Goal: Task Accomplishment & Management: Manage account settings

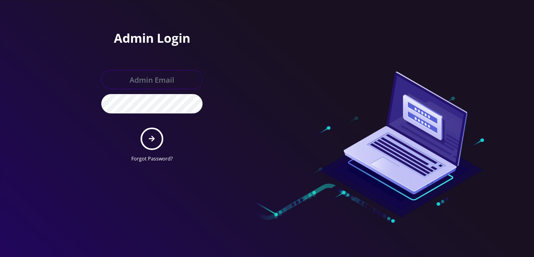
type input "[EMAIL_ADDRESS][DOMAIN_NAME]"
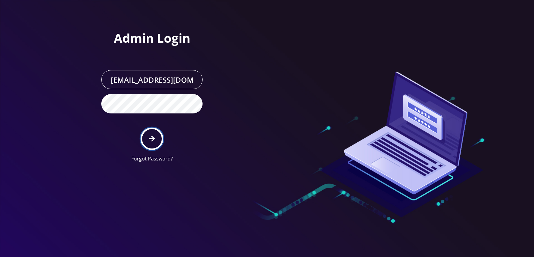
click at [160, 144] on button "submit" at bounding box center [152, 138] width 22 height 22
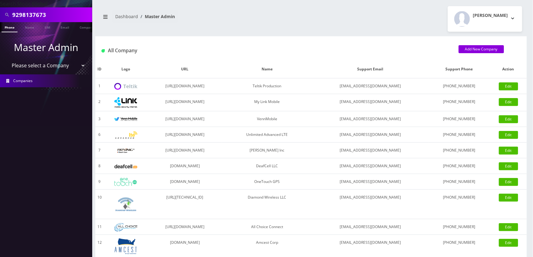
click at [67, 18] on input "9298137673" at bounding box center [51, 15] width 78 height 12
paste input "4220976"
type input "9294220976"
click at [13, 25] on link "Phone" at bounding box center [10, 27] width 16 height 10
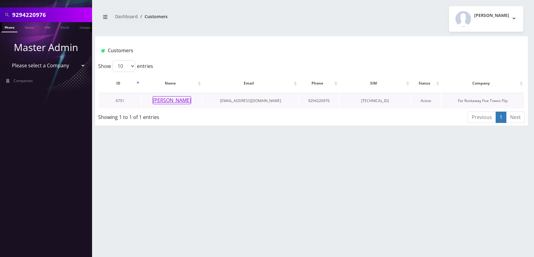
click at [177, 100] on button "[PERSON_NAME]" at bounding box center [172, 100] width 39 height 8
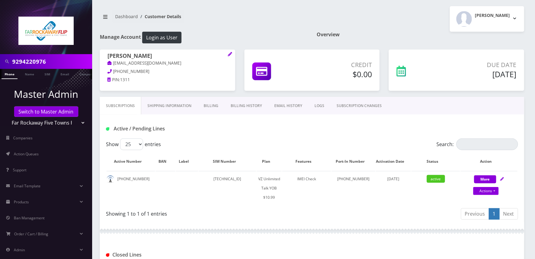
click at [50, 63] on input "9294220976" at bounding box center [51, 62] width 78 height 12
paste input "7904205"
type input "9297904205"
click at [10, 77] on link "Phone" at bounding box center [10, 74] width 16 height 10
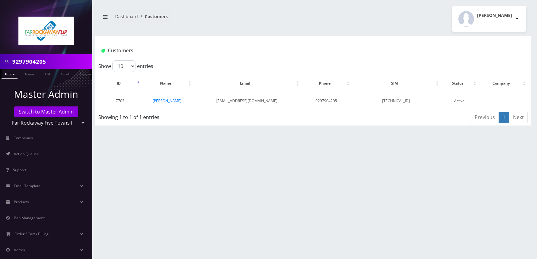
click at [174, 101] on link "[PERSON_NAME]" at bounding box center [167, 100] width 29 height 5
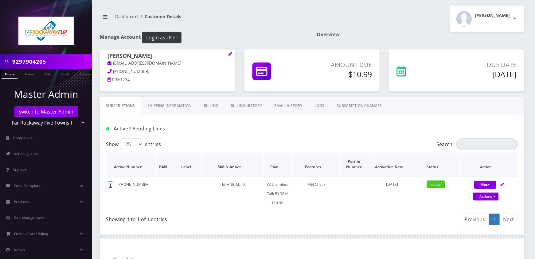
scroll to position [123, 0]
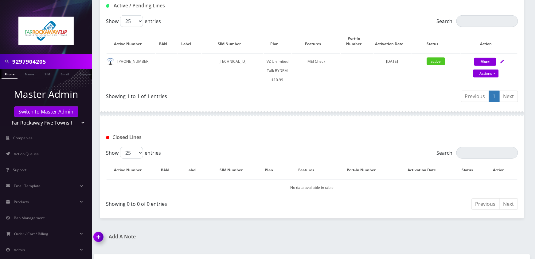
click at [102, 235] on img at bounding box center [100, 239] width 18 height 18
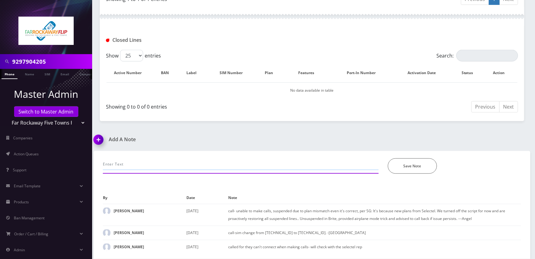
click at [160, 162] on input "text" at bounding box center [241, 164] width 276 height 12
type input "call-unable to make calls, refresh the line and performed"
click at [74, 59] on input "9297904205" at bounding box center [51, 62] width 78 height 12
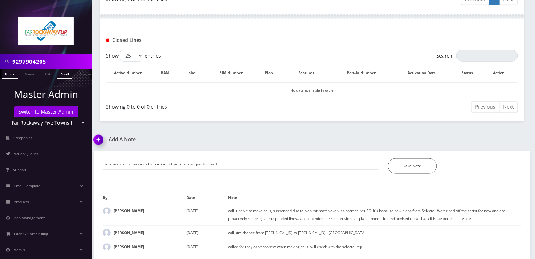
paste input "8482404993"
type input "8482404993"
click at [15, 73] on link "Phone" at bounding box center [10, 74] width 16 height 10
click at [241, 162] on input "call-unable to make calls, refresh the line and performed" at bounding box center [241, 164] width 276 height 12
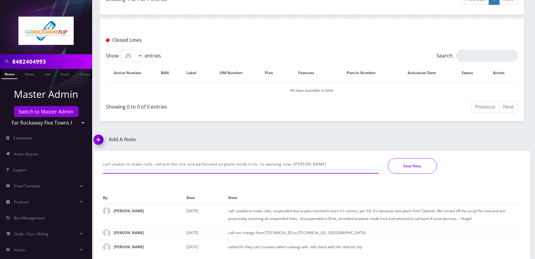
type input "call-unable to make calls, refresh the line and performed airplane mode trick. …"
click at [418, 165] on button "Save Note" at bounding box center [412, 165] width 49 height 15
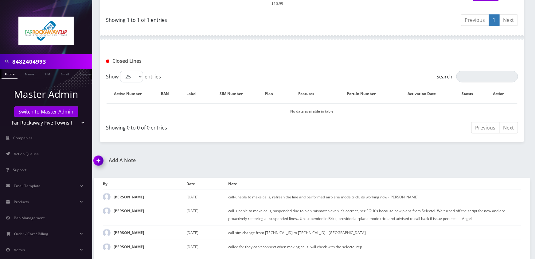
scroll to position [199, 0]
drag, startPoint x: 77, startPoint y: 125, endPoint x: 66, endPoint y: 126, distance: 11.2
click at [77, 125] on select "Teltik Production My Link Mobile VennMobile Unlimited Advanced LTE Rexing Inc D…" at bounding box center [46, 123] width 78 height 12
select select "1"
click at [7, 117] on select "Teltik Production My Link Mobile VennMobile Unlimited Advanced LTE Rexing Inc D…" at bounding box center [46, 123] width 78 height 12
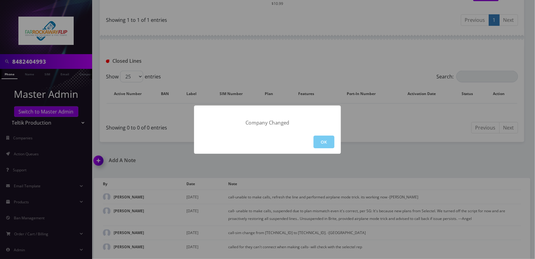
click at [325, 142] on button "OK" at bounding box center [324, 141] width 21 height 13
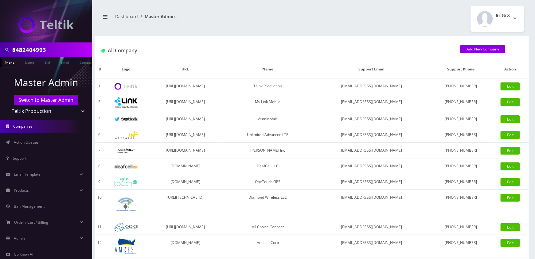
click at [58, 53] on input "8482404993" at bounding box center [51, 50] width 78 height 12
click at [11, 61] on link "Phone" at bounding box center [10, 62] width 16 height 10
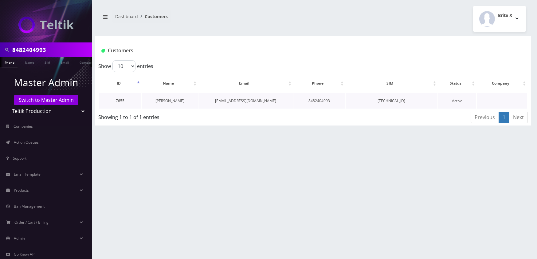
click at [165, 101] on link "[PERSON_NAME]" at bounding box center [169, 100] width 29 height 5
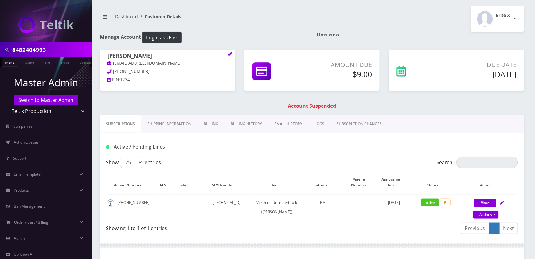
click at [209, 126] on link "Billing" at bounding box center [210, 124] width 27 height 18
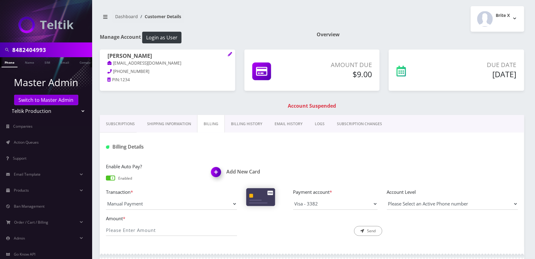
scroll to position [61, 0]
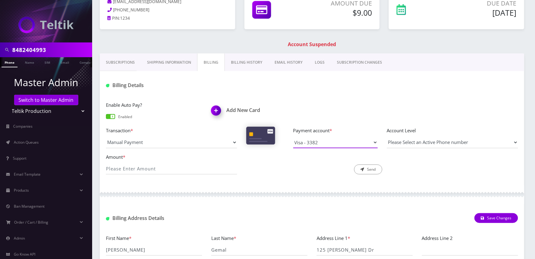
drag, startPoint x: 373, startPoint y: 144, endPoint x: 370, endPoint y: 147, distance: 4.4
click at [373, 143] on select "Visa - 3382" at bounding box center [335, 142] width 84 height 12
click at [267, 180] on div "Enable Auto Pay? Enabled Add New Card Transaction * Manual Payment Custom Charg…" at bounding box center [312, 140] width 424 height 90
drag, startPoint x: 215, startPoint y: 111, endPoint x: 99, endPoint y: 170, distance: 129.8
click at [215, 111] on img at bounding box center [217, 112] width 18 height 18
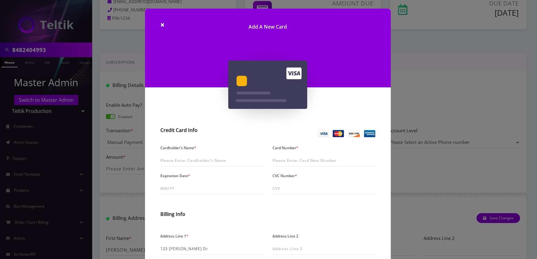
click at [402, 189] on div "× Add A New Card Credit Card Info Cardholder's Name * Card Number * Expiration …" at bounding box center [268, 129] width 537 height 259
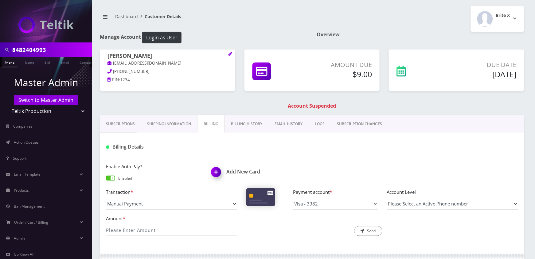
scroll to position [176, 0]
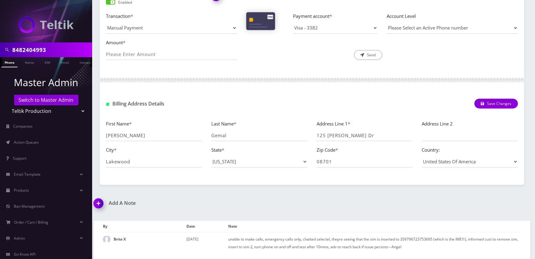
click at [349, 91] on div "Billing Address Details Save Changes" at bounding box center [312, 101] width 424 height 24
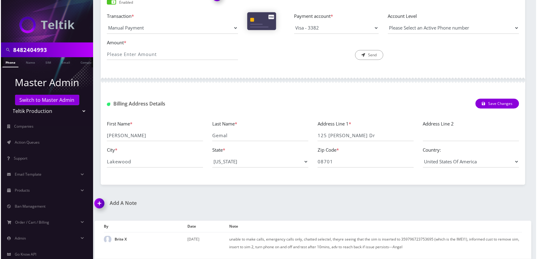
scroll to position [53, 0]
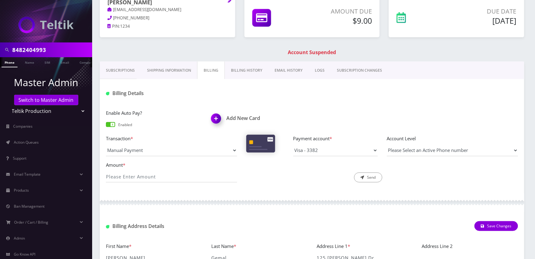
click at [217, 119] on img at bounding box center [217, 120] width 18 height 18
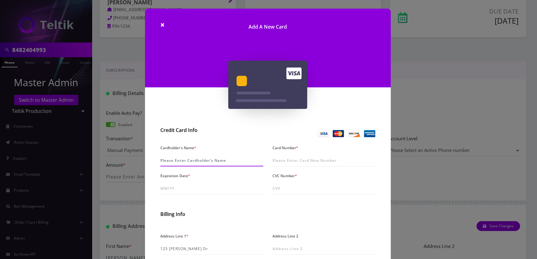
click at [174, 160] on input "Cardholder's Name *" at bounding box center [211, 160] width 103 height 12
paste input "Marilyn Kraiem"
type input "Marilyn Kraiem"
click at [292, 157] on input "Card Number *" at bounding box center [323, 160] width 103 height 12
paste input "4207 6703 2365 5459"
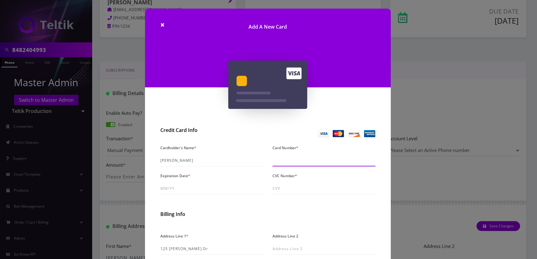
type input "4207 6703 2365 5459"
click at [188, 185] on input "Expiration Date *" at bounding box center [211, 188] width 103 height 12
type input "02/30"
click at [293, 189] on input "CVC Number *" at bounding box center [323, 188] width 103 height 12
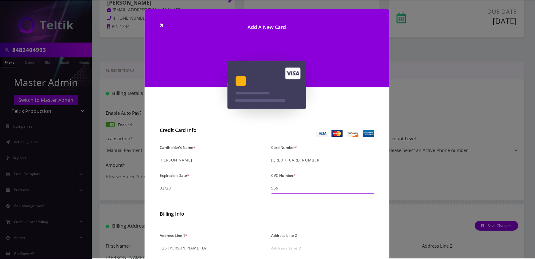
scroll to position [108, 0]
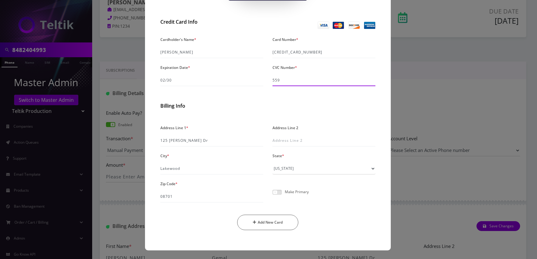
type input "559"
click at [278, 192] on span at bounding box center [276, 191] width 9 height 5
click at [272, 195] on input "checkbox" at bounding box center [272, 195] width 0 height 0
click at [289, 221] on button "Add New Card" at bounding box center [267, 221] width 61 height 15
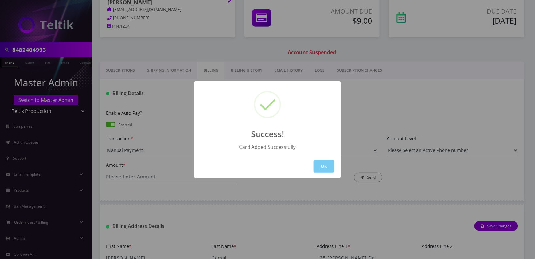
click at [329, 166] on button "OK" at bounding box center [324, 166] width 21 height 13
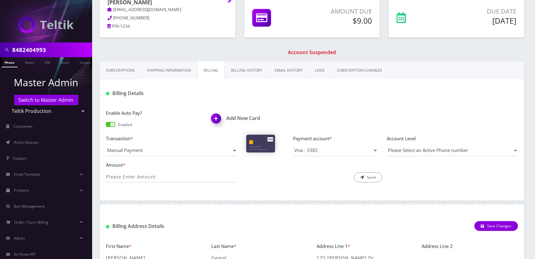
click at [14, 62] on link "Phone" at bounding box center [10, 62] width 16 height 10
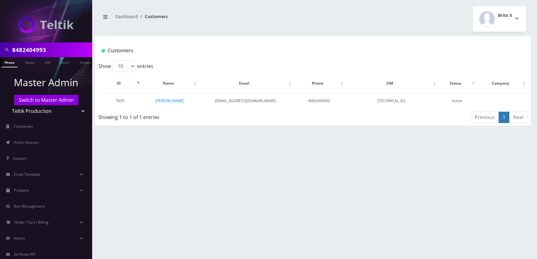
click at [160, 101] on link "[PERSON_NAME]" at bounding box center [169, 100] width 29 height 5
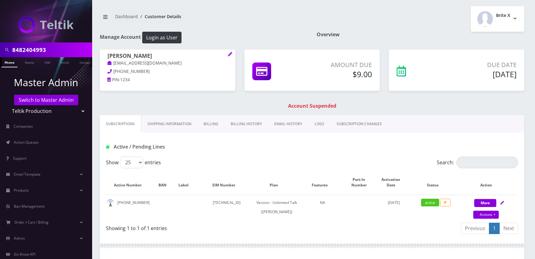
click at [217, 124] on link "Billing" at bounding box center [210, 124] width 27 height 18
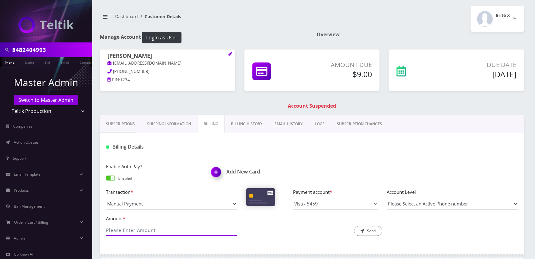
click at [198, 227] on input "Amount *" at bounding box center [171, 230] width 131 height 12
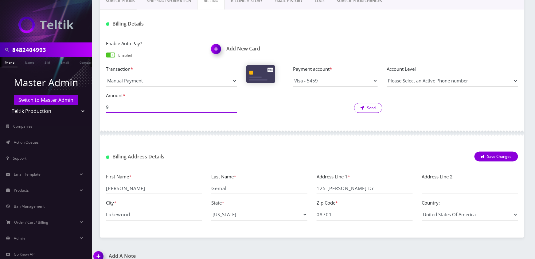
type input "9"
drag, startPoint x: 361, startPoint y: 110, endPoint x: 308, endPoint y: 135, distance: 59.2
click at [362, 110] on button "Send" at bounding box center [368, 108] width 28 height 10
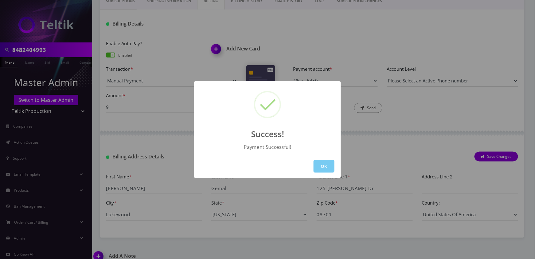
click at [315, 161] on button "OK" at bounding box center [324, 166] width 21 height 13
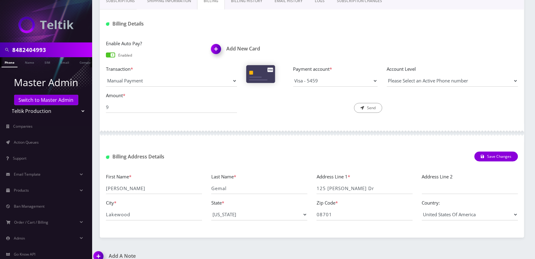
scroll to position [0, 0]
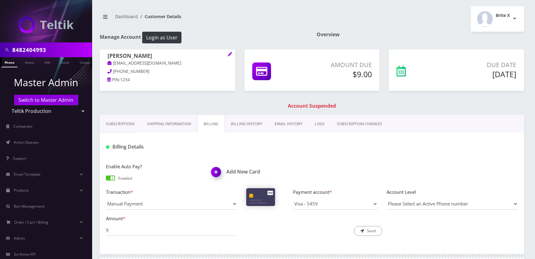
click at [13, 63] on link "Phone" at bounding box center [10, 62] width 16 height 10
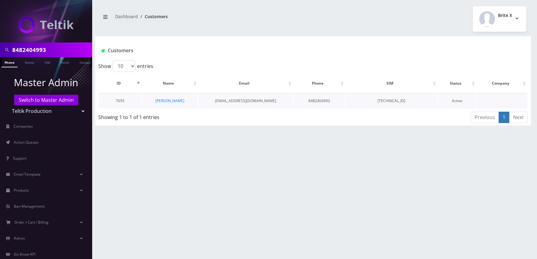
click at [166, 103] on td "[PERSON_NAME]" at bounding box center [170, 101] width 56 height 16
drag, startPoint x: 170, startPoint y: 100, endPoint x: 186, endPoint y: 111, distance: 19.5
click at [170, 100] on link "[PERSON_NAME]" at bounding box center [169, 100] width 29 height 5
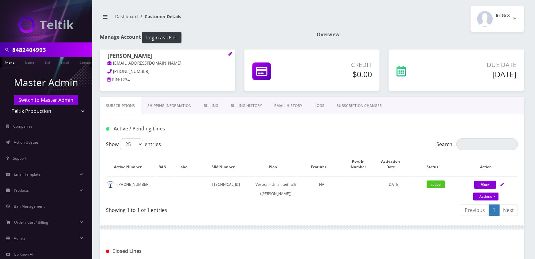
click at [213, 107] on link "Billing" at bounding box center [210, 106] width 27 height 18
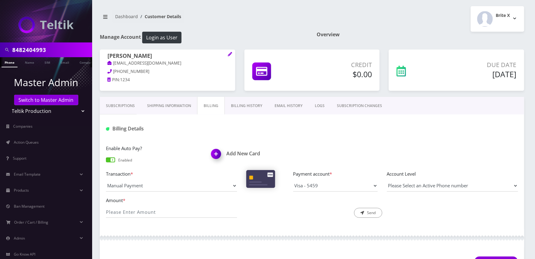
scroll to position [61, 0]
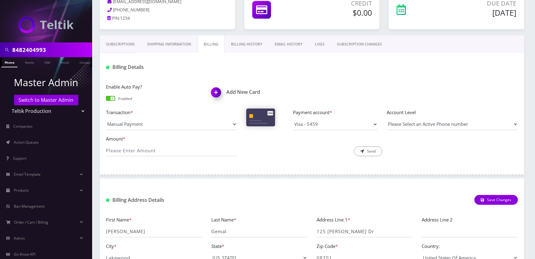
click at [53, 48] on input "8482404993" at bounding box center [51, 50] width 78 height 12
click at [111, 42] on link "Subscriptions" at bounding box center [120, 44] width 41 height 18
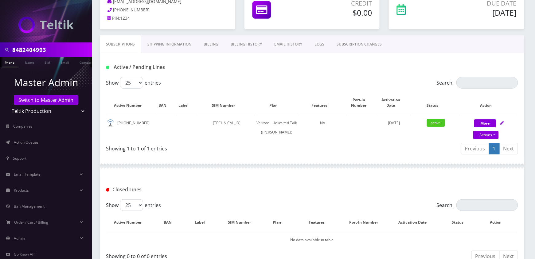
scroll to position [157, 0]
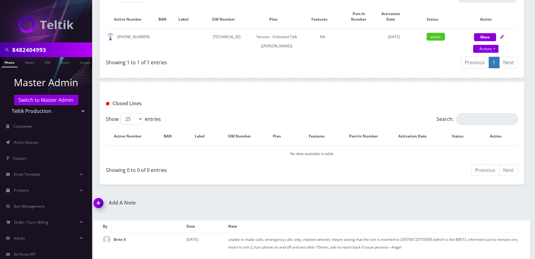
click at [103, 203] on img at bounding box center [100, 205] width 18 height 18
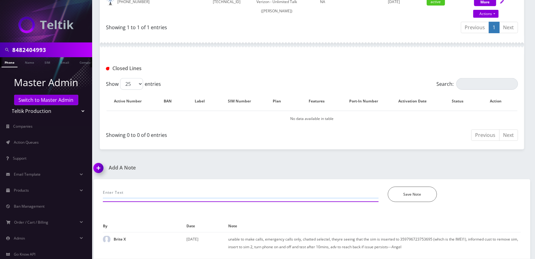
drag, startPoint x: 153, startPoint y: 195, endPoint x: 157, endPoint y: 196, distance: 4.1
click at [156, 196] on input "text" at bounding box center [241, 192] width 276 height 12
type input "call-update CC, charged $9 and add plan. It's all good now. -Jas"
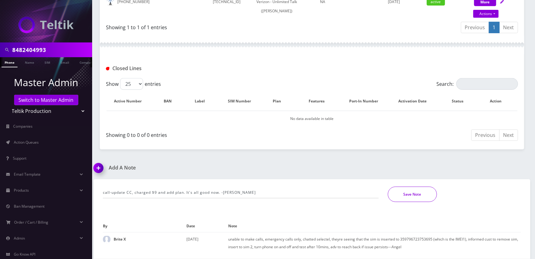
click at [421, 194] on button "Save Note" at bounding box center [412, 193] width 49 height 15
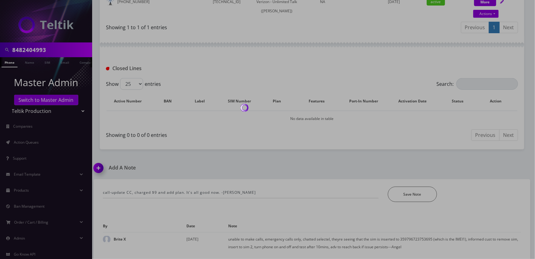
scroll to position [171, 0]
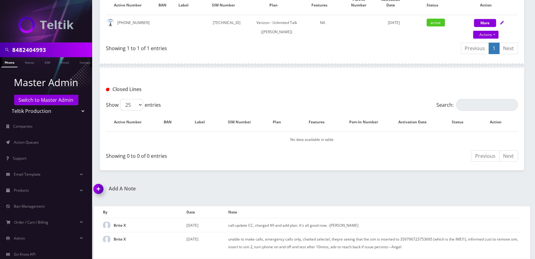
drag, startPoint x: 76, startPoint y: 43, endPoint x: 72, endPoint y: 45, distance: 3.7
click at [72, 45] on div "8482404993" at bounding box center [46, 49] width 92 height 15
click at [72, 45] on input "8482404993" at bounding box center [51, 50] width 78 height 12
paste input "9292769702"
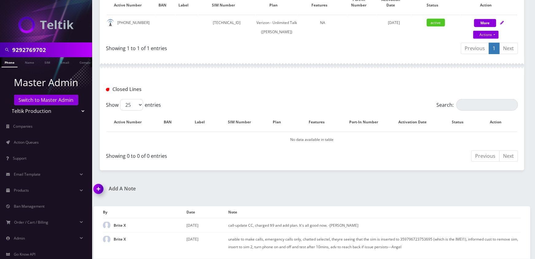
type input "9292769702"
click at [4, 63] on li at bounding box center [3, 63] width 6 height 15
click at [13, 62] on link "Phone" at bounding box center [10, 62] width 16 height 10
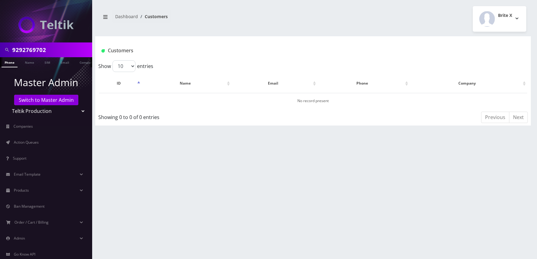
click at [78, 111] on select "Teltik Production My Link Mobile VennMobile Unlimited Advanced LTE [PERSON_NAME…" at bounding box center [46, 111] width 78 height 12
select select "23"
click at [7, 105] on select "Teltik Production My Link Mobile VennMobile Unlimited Advanced LTE [PERSON_NAME…" at bounding box center [46, 111] width 78 height 12
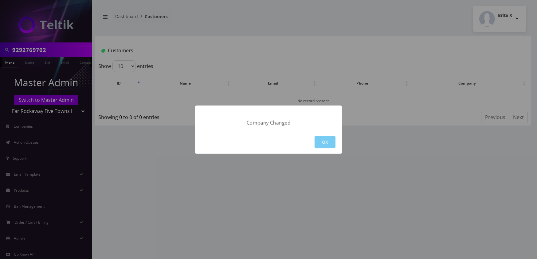
click at [331, 140] on button "OK" at bounding box center [324, 141] width 21 height 13
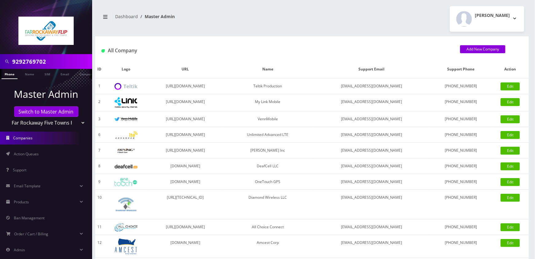
click at [11, 76] on link "Phone" at bounding box center [10, 74] width 16 height 10
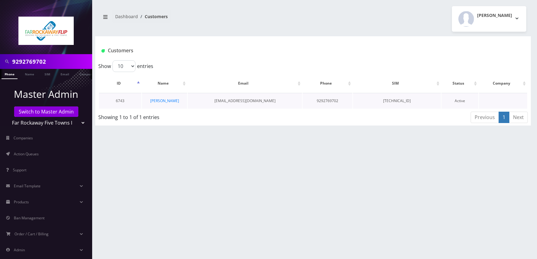
click at [166, 104] on td "[PERSON_NAME]" at bounding box center [164, 101] width 45 height 16
click at [166, 99] on link "[PERSON_NAME]" at bounding box center [164, 100] width 29 height 5
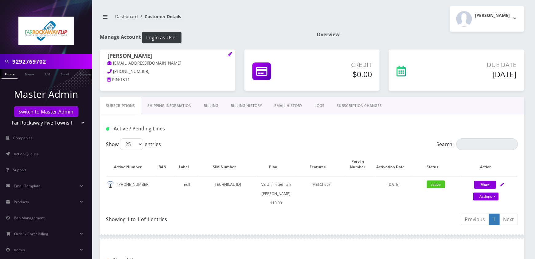
click at [215, 108] on link "Billing" at bounding box center [210, 106] width 27 height 18
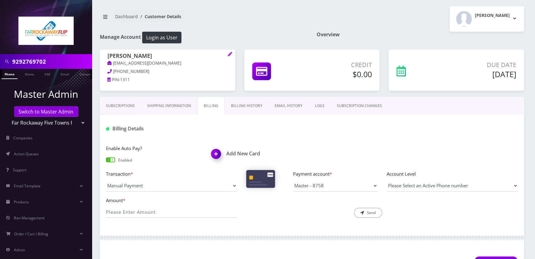
drag, startPoint x: 244, startPoint y: 102, endPoint x: 286, endPoint y: 114, distance: 44.0
click at [244, 102] on link "Billing History" at bounding box center [247, 106] width 44 height 18
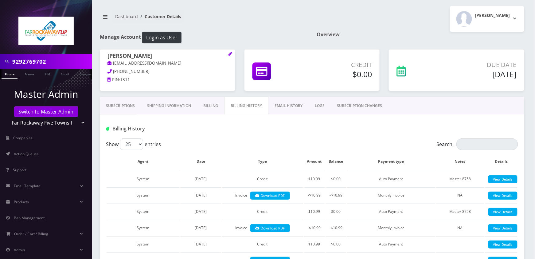
click at [207, 106] on link "Billing" at bounding box center [210, 106] width 27 height 18
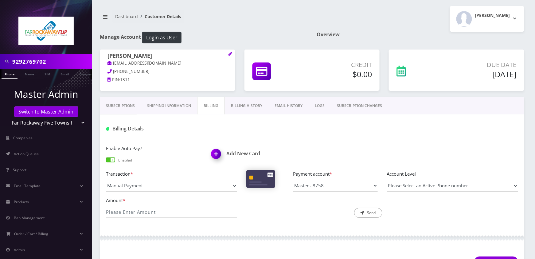
click at [218, 154] on img at bounding box center [217, 156] width 18 height 18
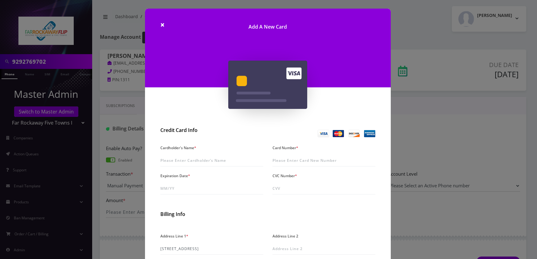
scroll to position [61, 0]
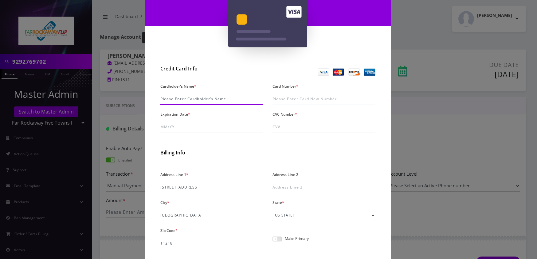
click at [201, 98] on input "Cardholder's Name *" at bounding box center [211, 99] width 103 height 12
paste input "Moshe Katz"
type input "Moshe Katz"
click at [295, 98] on input "Card Number *" at bounding box center [323, 99] width 103 height 12
paste input "5424 1815 2060 8758"
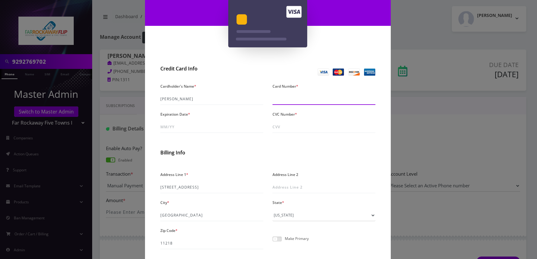
type input "5424 1815 2060 8758"
click at [200, 125] on input "Expiration Date *" at bounding box center [211, 127] width 103 height 12
type input "08/29"
click at [279, 126] on input "CVC Number *" at bounding box center [323, 127] width 103 height 12
type input "265"
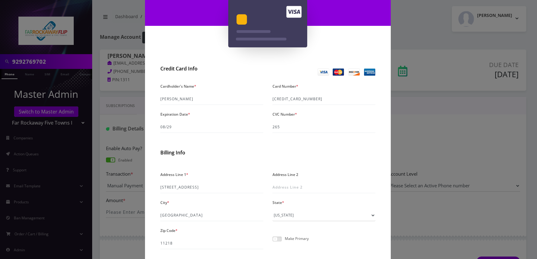
click at [277, 239] on span at bounding box center [276, 238] width 9 height 5
click at [272, 242] on input "checkbox" at bounding box center [272, 242] width 0 height 0
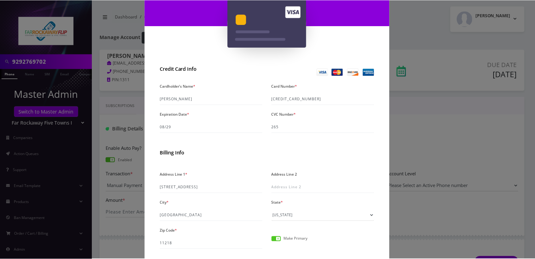
scroll to position [108, 0]
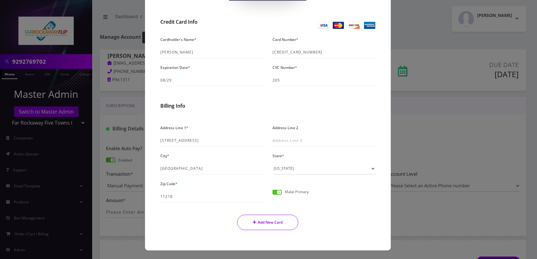
click at [268, 222] on button "Add New Card" at bounding box center [267, 221] width 61 height 15
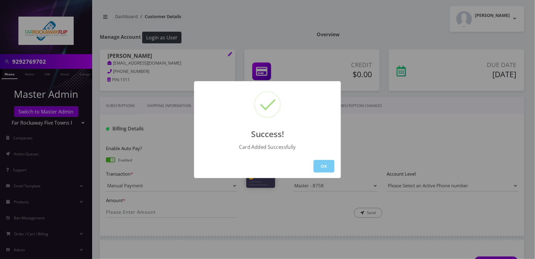
click at [329, 166] on button "OK" at bounding box center [324, 166] width 21 height 13
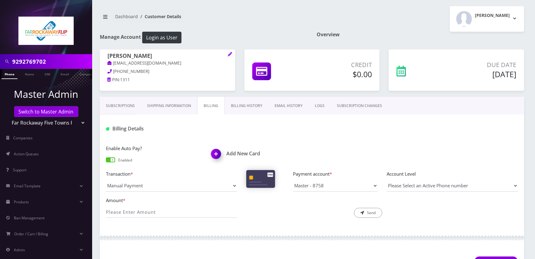
click at [10, 72] on link "Phone" at bounding box center [10, 74] width 16 height 10
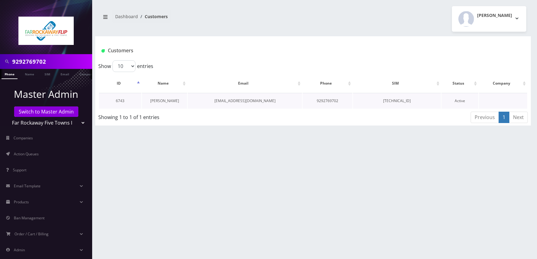
click at [171, 99] on link "[PERSON_NAME]" at bounding box center [164, 100] width 29 height 5
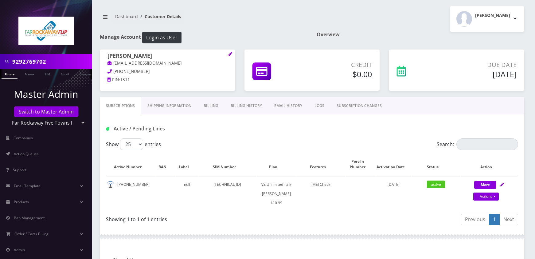
click at [211, 106] on link "Billing" at bounding box center [210, 106] width 27 height 18
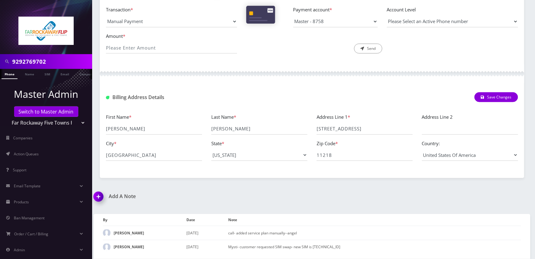
scroll to position [103, 0]
click at [103, 194] on img at bounding box center [100, 198] width 18 height 18
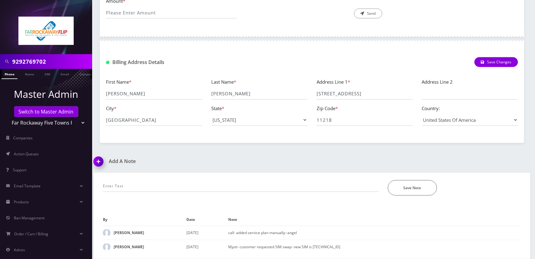
click at [174, 167] on div "Add A Note" at bounding box center [200, 165] width 223 height 14
click at [176, 180] on input "text" at bounding box center [241, 186] width 276 height 12
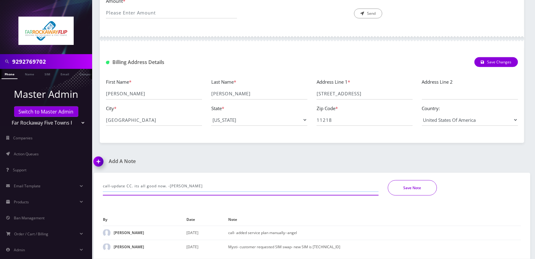
type input "call-update CC. its all good now. -jas"
click at [415, 192] on button "Save Note" at bounding box center [412, 187] width 49 height 15
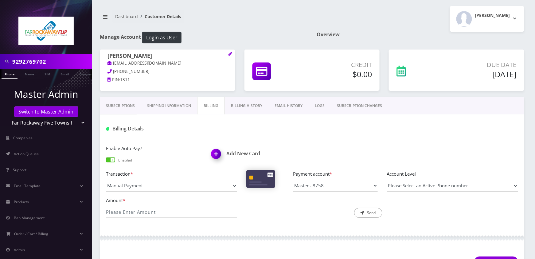
scroll to position [0, 3]
click at [68, 61] on input "9292769702" at bounding box center [51, 62] width 78 height 12
click at [122, 104] on link "Subscriptions" at bounding box center [120, 106] width 41 height 18
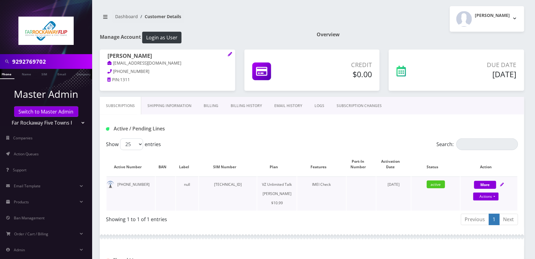
click at [249, 184] on td "89148000010413035106" at bounding box center [228, 193] width 58 height 34
copy td "89148000010413035106"
click at [68, 56] on input "9292769702" at bounding box center [51, 62] width 78 height 12
paste input "4220976"
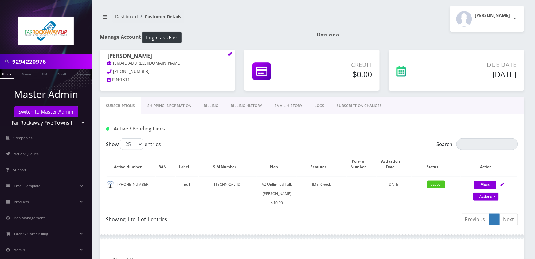
type input "9294220976"
click at [7, 74] on link "Phone" at bounding box center [6, 74] width 16 height 10
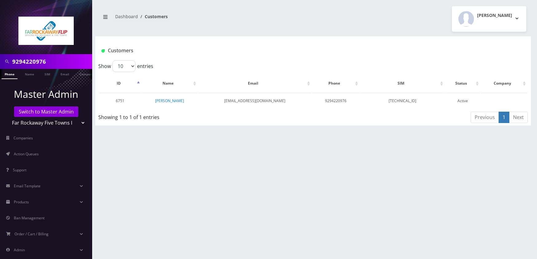
click at [169, 100] on link "[PERSON_NAME]" at bounding box center [169, 100] width 29 height 5
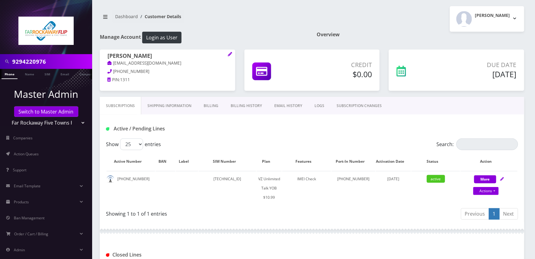
click at [435, 111] on div "Subscriptions Shipping Information Billing Billing History EMAIL HISTORY LOGS S…" at bounding box center [312, 106] width 424 height 18
click at [242, 185] on td "[TECHNICAL_ID]" at bounding box center [227, 188] width 57 height 34
copy td "[TECHNICAL_ID]"
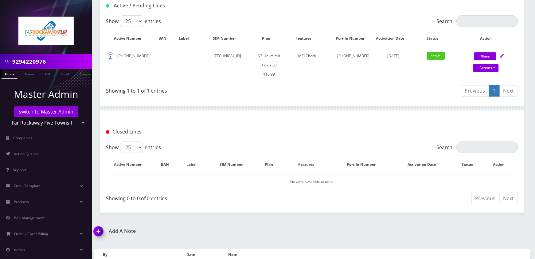
scroll to position [149, 0]
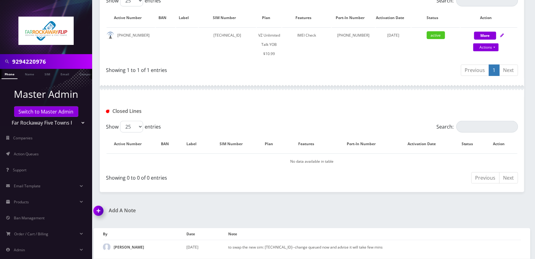
click at [103, 211] on img at bounding box center [100, 213] width 18 height 18
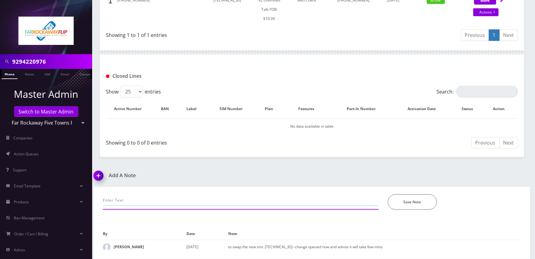
click at [185, 211] on div "*Please Enter Note Save Note" at bounding box center [312, 201] width 428 height 28
type input "call-[PERSON_NAME] called and SIM changed is now updated. It's all good now. -[…"
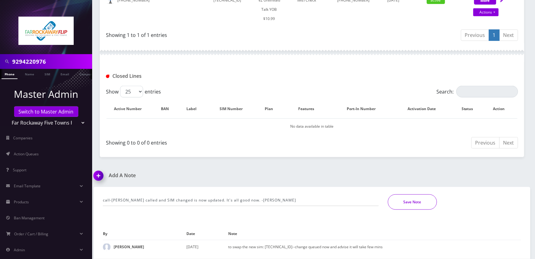
click at [423, 199] on button "Save Note" at bounding box center [412, 201] width 49 height 15
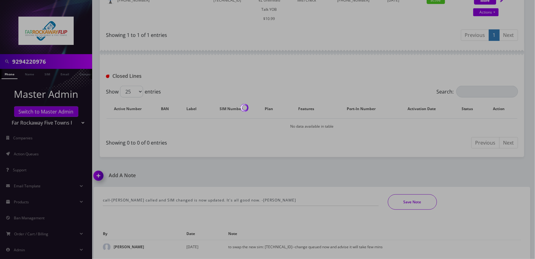
scroll to position [163, 0]
